Goal: Task Accomplishment & Management: Manage account settings

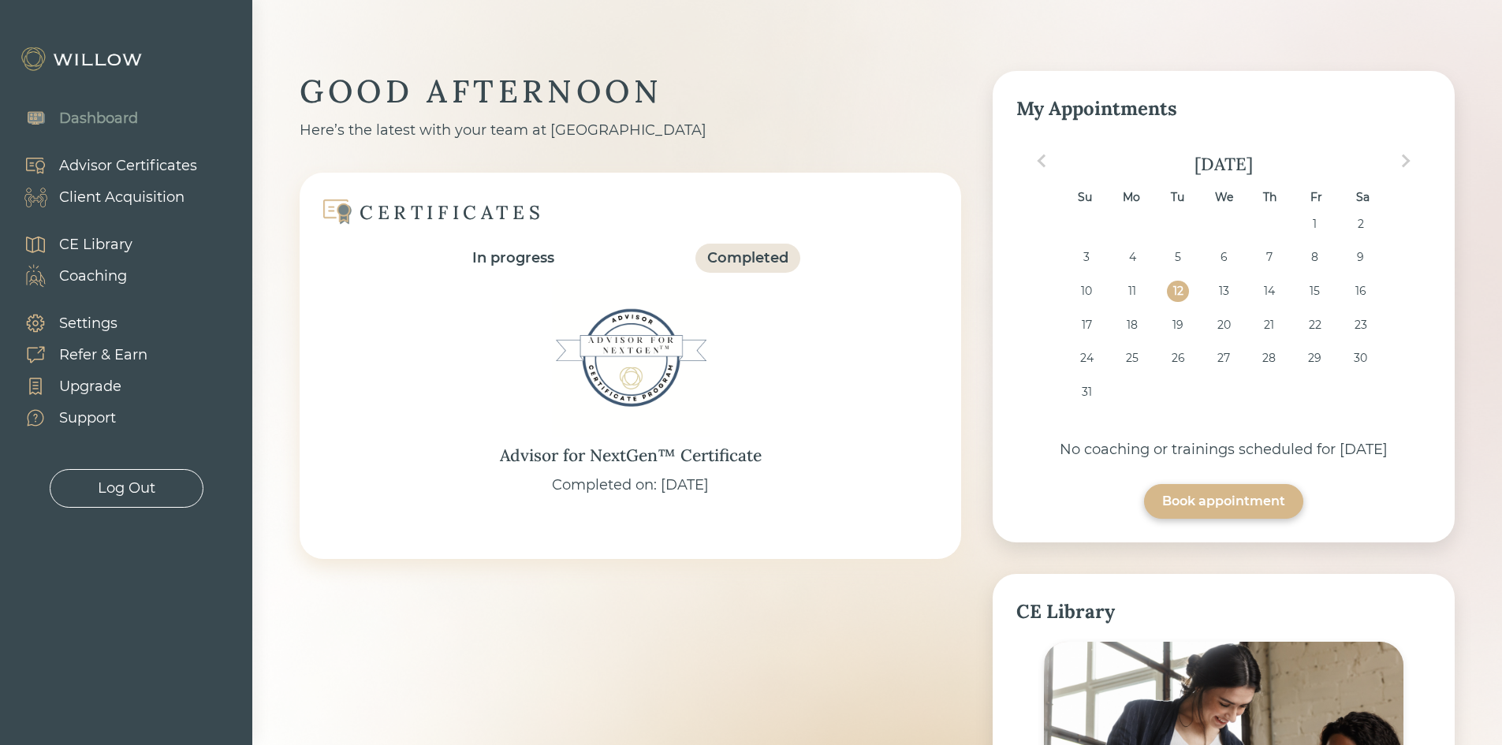
click at [123, 198] on div "Client Acquisition" at bounding box center [121, 197] width 125 height 21
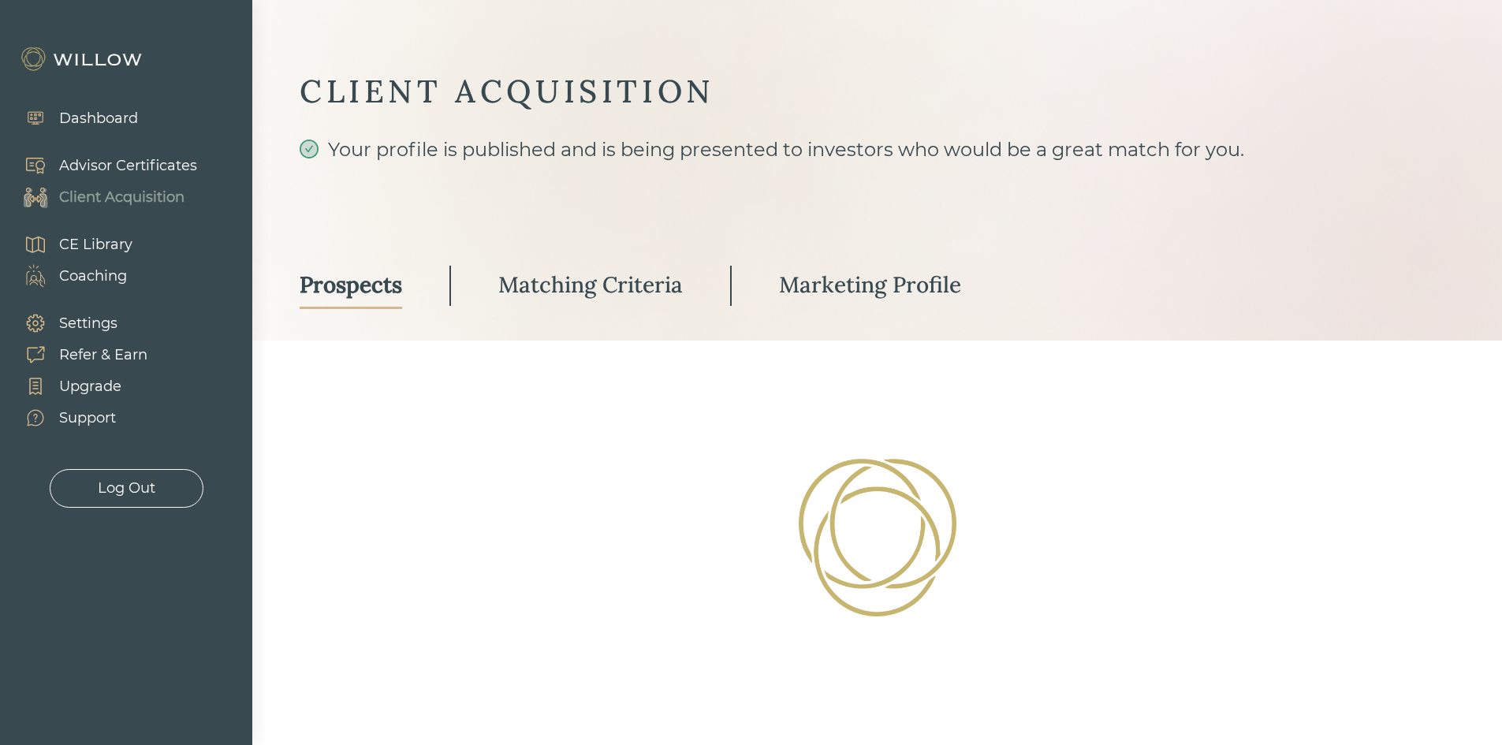
select select "3"
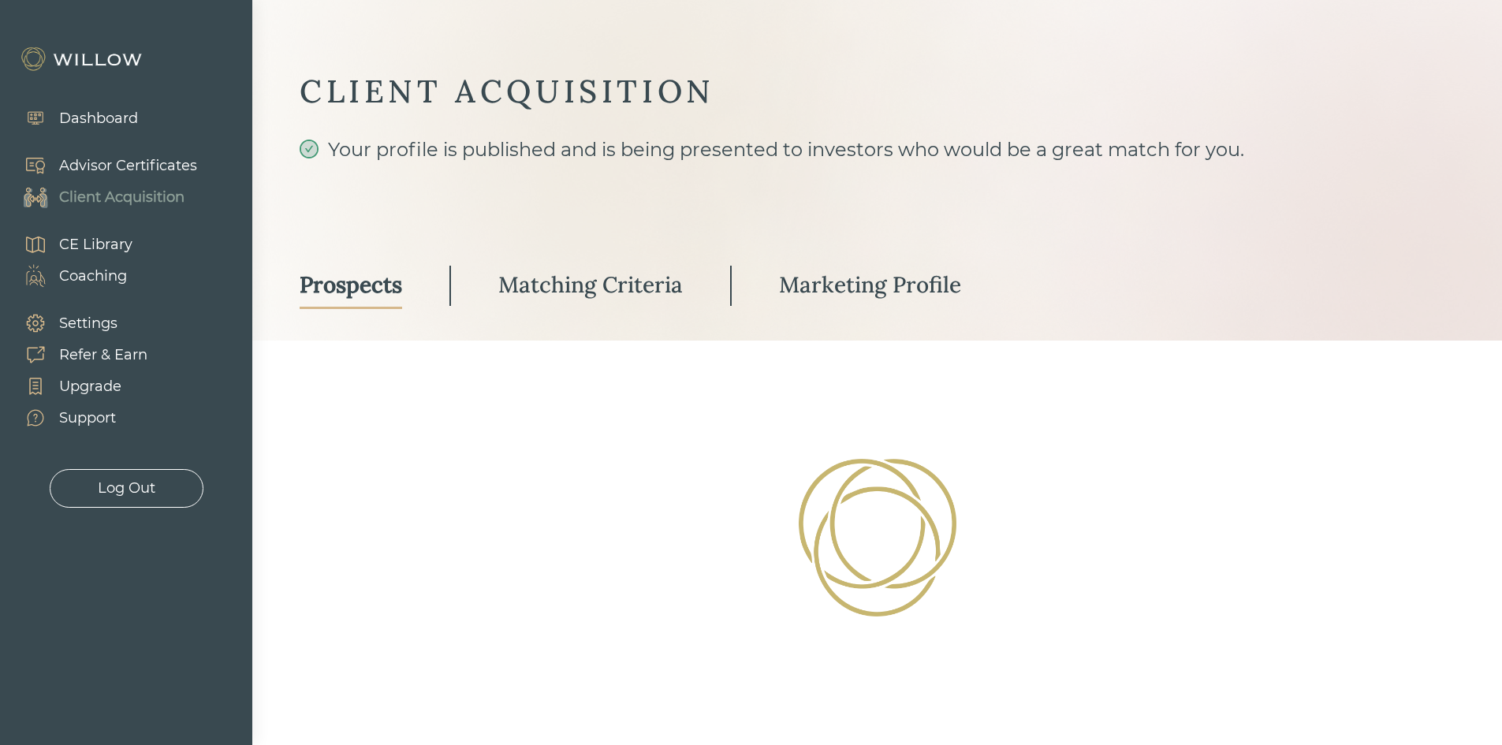
select select "3"
